Goal: Task Accomplishment & Management: Use online tool/utility

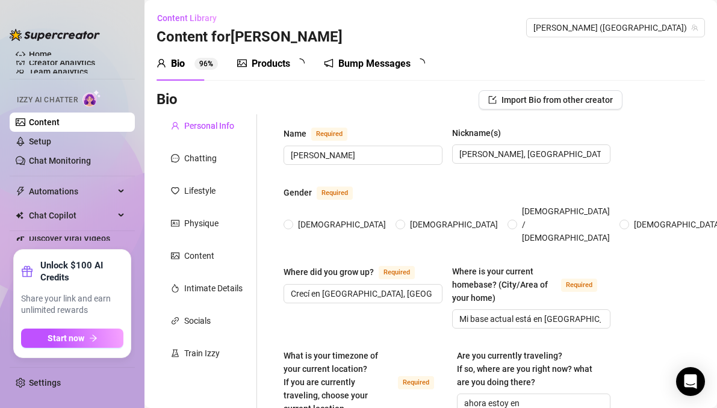
radio input "true"
type input "[DATE]"
click at [73, 163] on link "Chat Monitoring" at bounding box center [60, 161] width 62 height 10
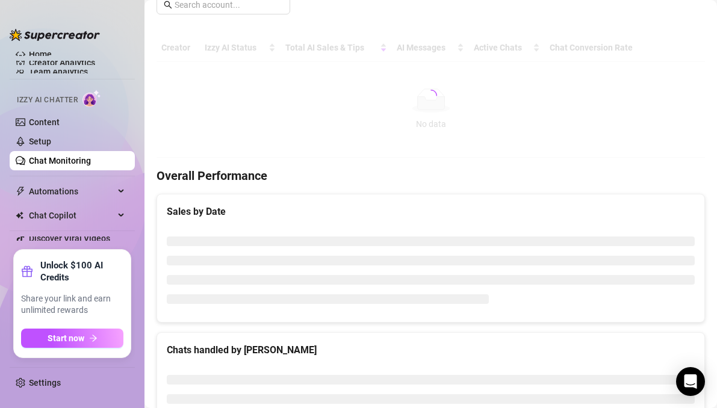
scroll to position [205, 0]
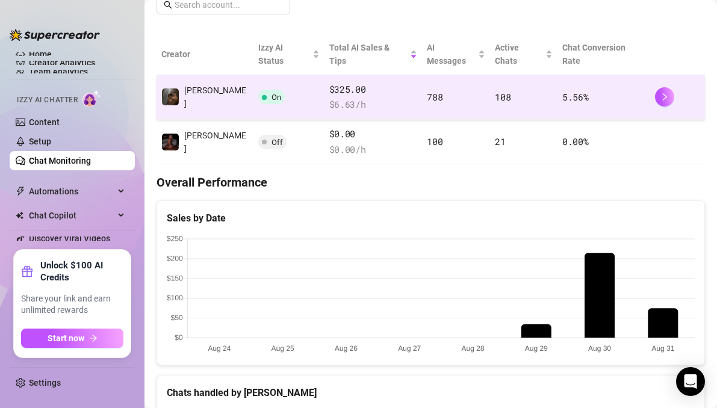
click at [350, 75] on td "$325.00 $ 6.63 /h" at bounding box center [373, 97] width 98 height 45
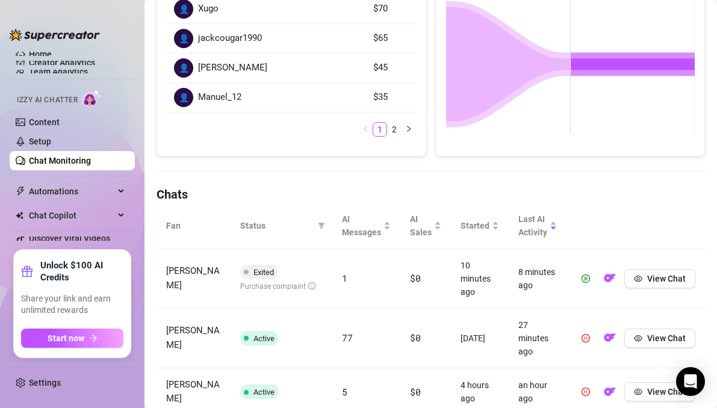
scroll to position [247, 0]
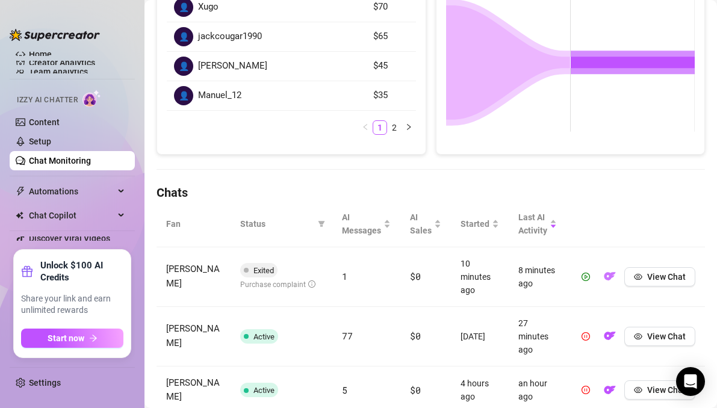
click at [615, 278] on img "button" at bounding box center [610, 276] width 12 height 12
click at [587, 279] on icon "play-circle" at bounding box center [586, 277] width 8 height 8
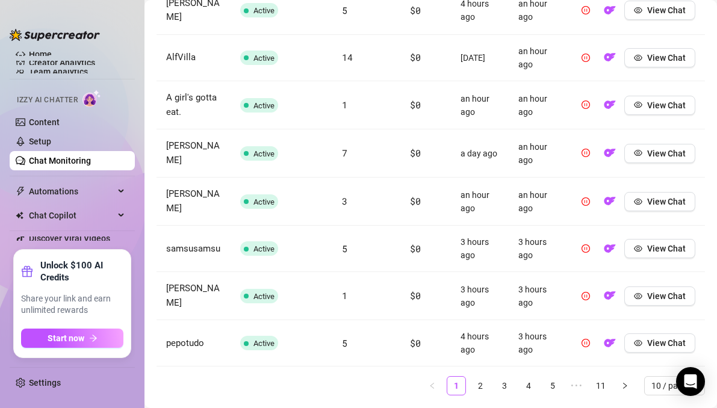
scroll to position [655, 0]
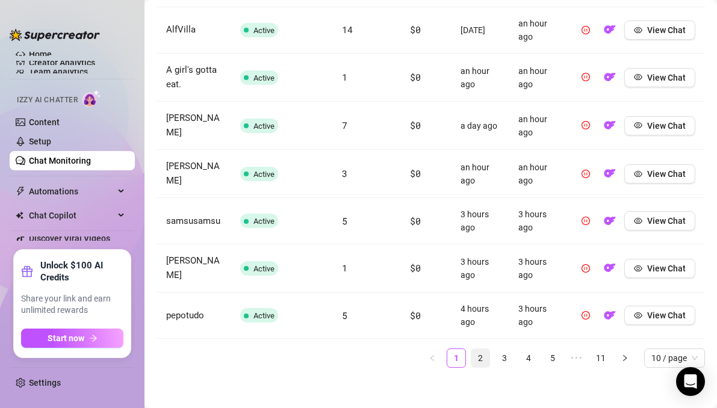
click at [480, 355] on link "2" at bounding box center [480, 358] width 18 height 18
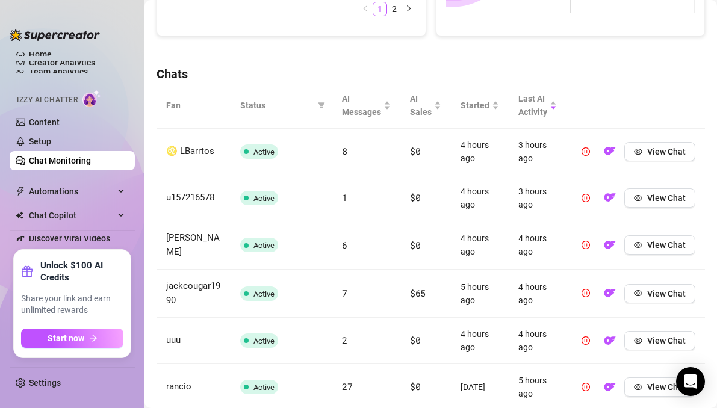
scroll to position [370, 0]
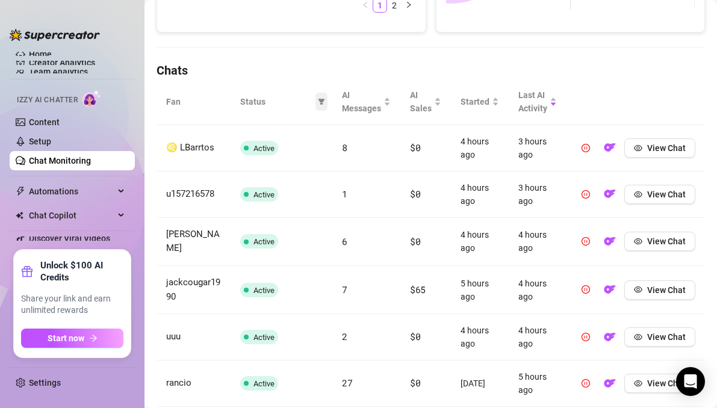
click at [325, 102] on icon "filter" at bounding box center [321, 101] width 7 height 7
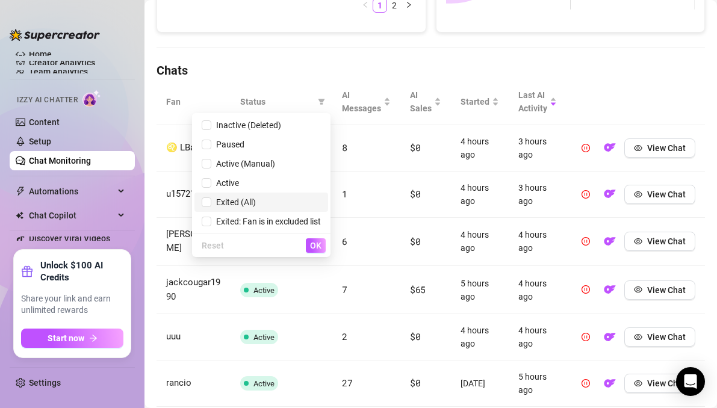
click at [255, 206] on span "Exited (All)" at bounding box center [261, 202] width 119 height 13
click at [317, 248] on span "OK" at bounding box center [315, 246] width 11 height 10
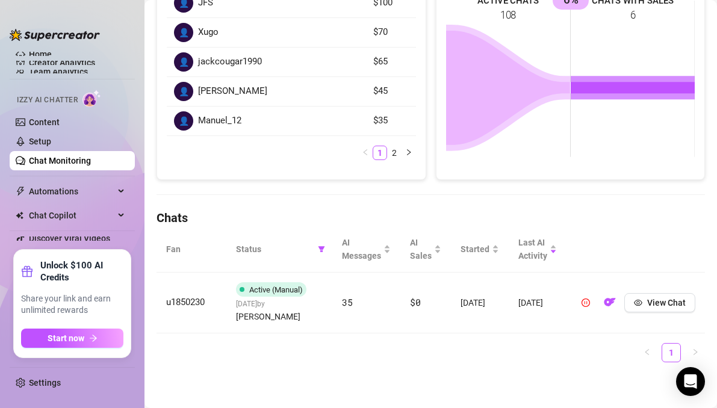
scroll to position [209, 0]
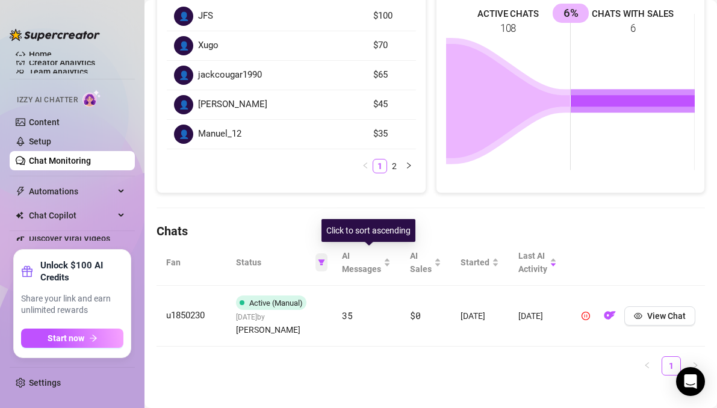
click at [324, 262] on icon "filter" at bounding box center [321, 262] width 7 height 6
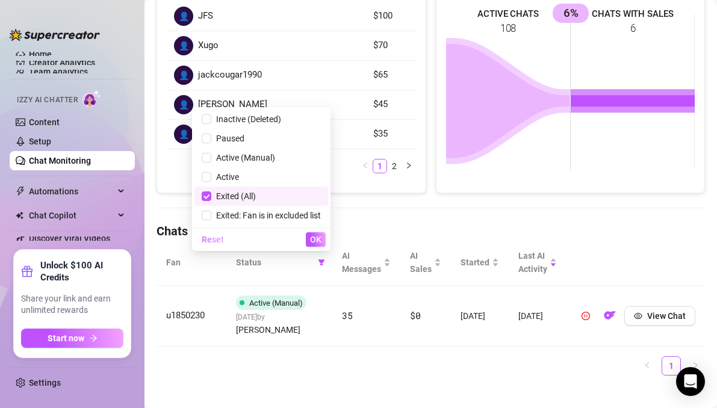
click at [216, 241] on span "Reset" at bounding box center [213, 240] width 22 height 10
checkbox input "false"
click at [316, 238] on span "OK" at bounding box center [315, 240] width 11 height 10
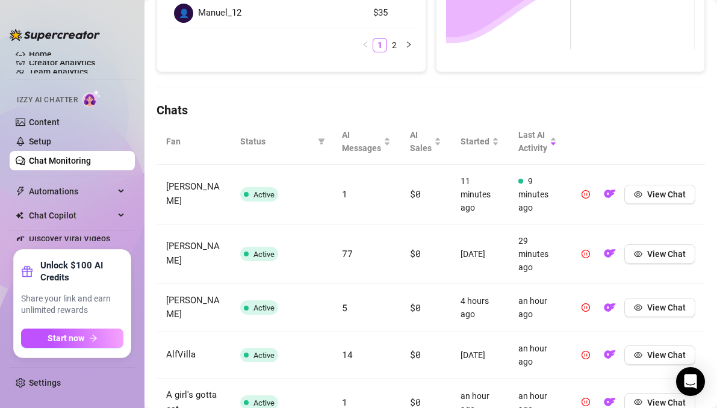
scroll to position [358, 0]
